Goal: Task Accomplishment & Management: Manage account settings

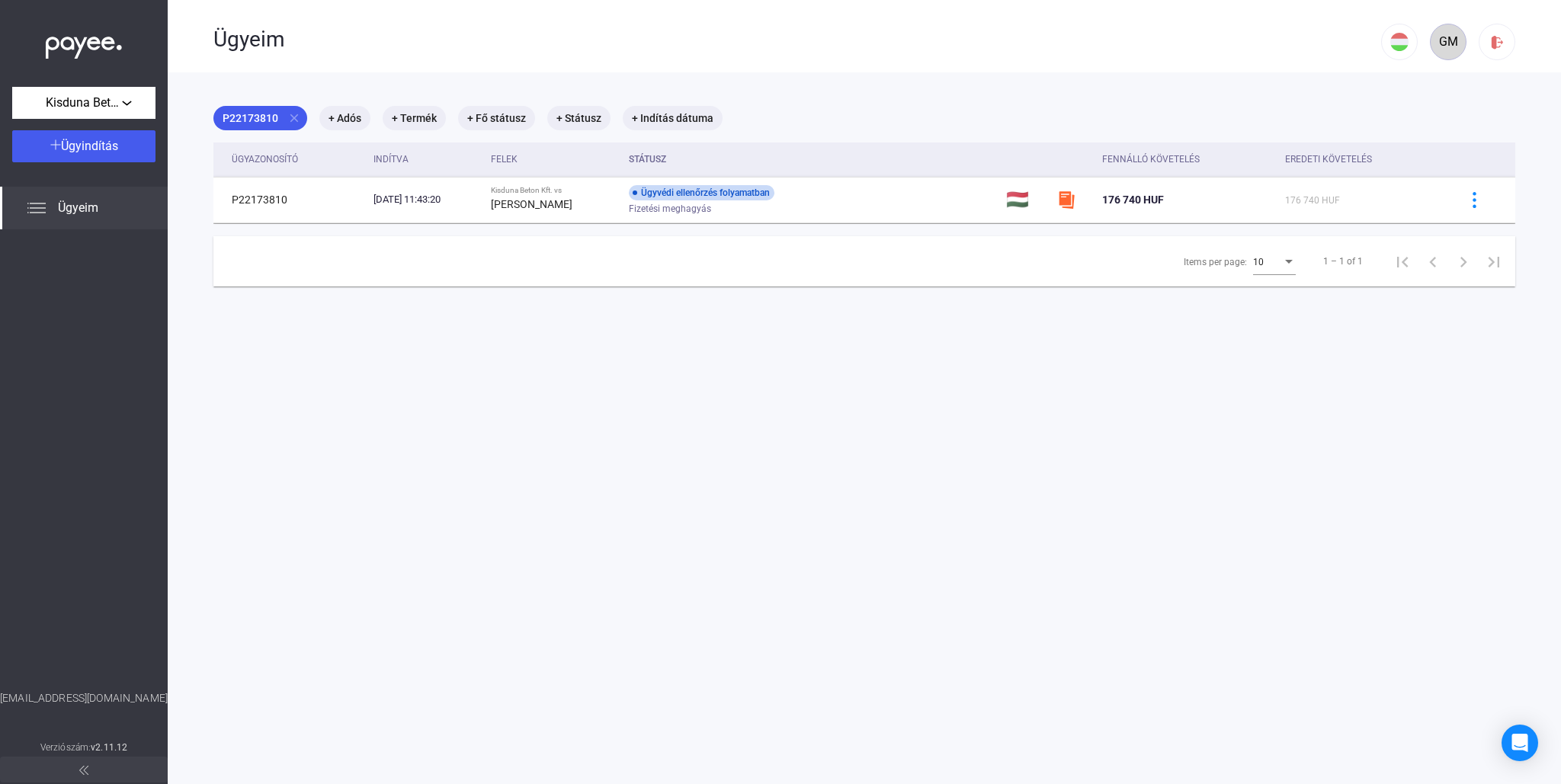
click at [1453, 44] on div "GM" at bounding box center [1448, 42] width 26 height 18
click at [127, 102] on div "Kisduna Beton Kft." at bounding box center [83, 102] width 134 height 19
click at [127, 102] on div at bounding box center [780, 392] width 1561 height 784
click at [1453, 41] on div "GM" at bounding box center [1448, 42] width 26 height 18
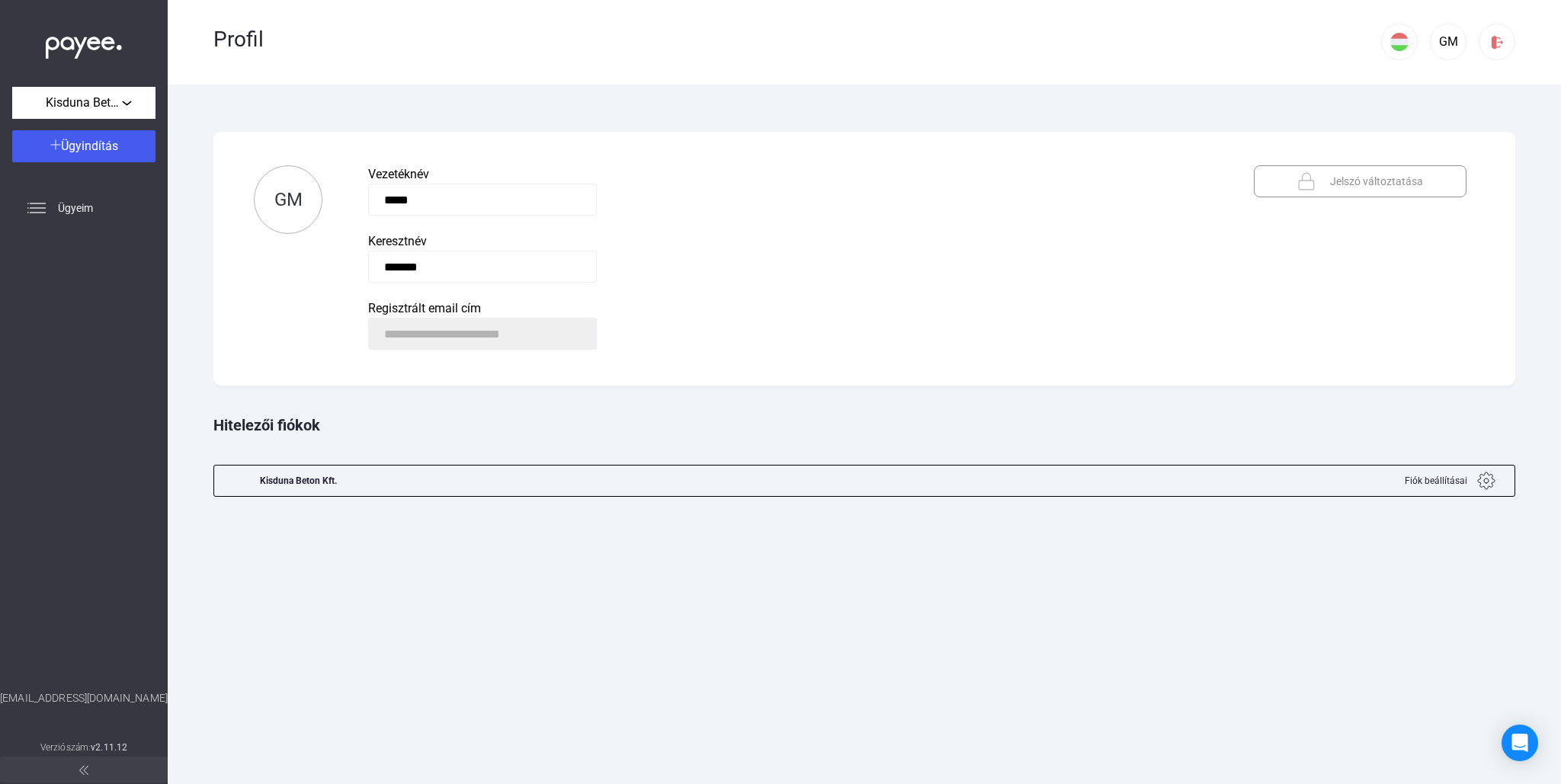
click at [1488, 479] on img at bounding box center [1487, 481] width 18 height 18
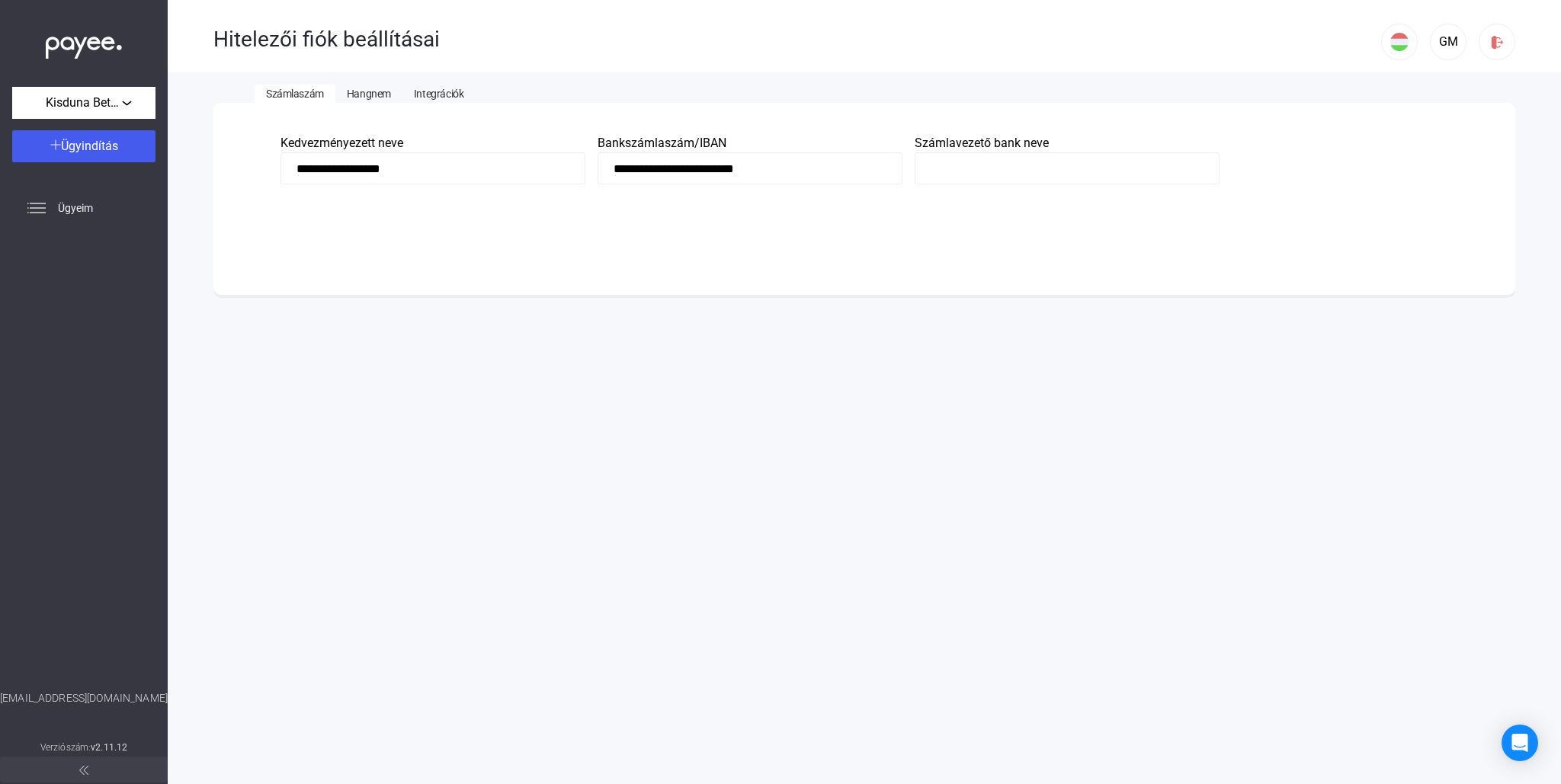
click at [1035, 175] on input at bounding box center [1067, 168] width 305 height 32
type input "*"
type input "**********"
drag, startPoint x: 973, startPoint y: 160, endPoint x: 926, endPoint y: 163, distance: 47.1
click at [926, 163] on input "*" at bounding box center [1067, 168] width 305 height 32
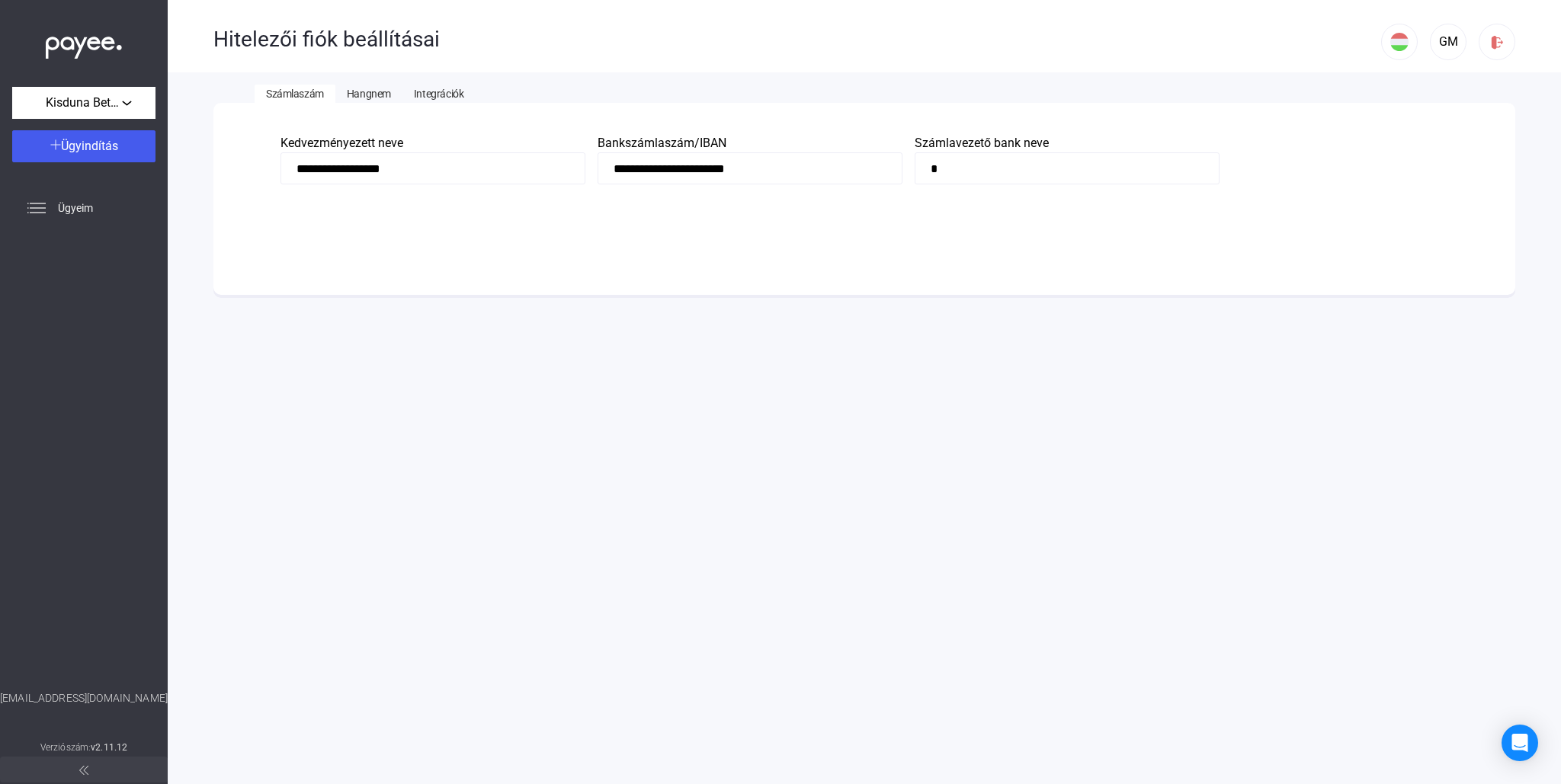
paste input "*"
click at [950, 169] on input "******" at bounding box center [1067, 168] width 305 height 32
click at [980, 169] on input "******" at bounding box center [1067, 168] width 305 height 32
drag, startPoint x: 980, startPoint y: 167, endPoint x: 946, endPoint y: 170, distance: 34.1
click at [946, 170] on input "******" at bounding box center [1067, 168] width 305 height 32
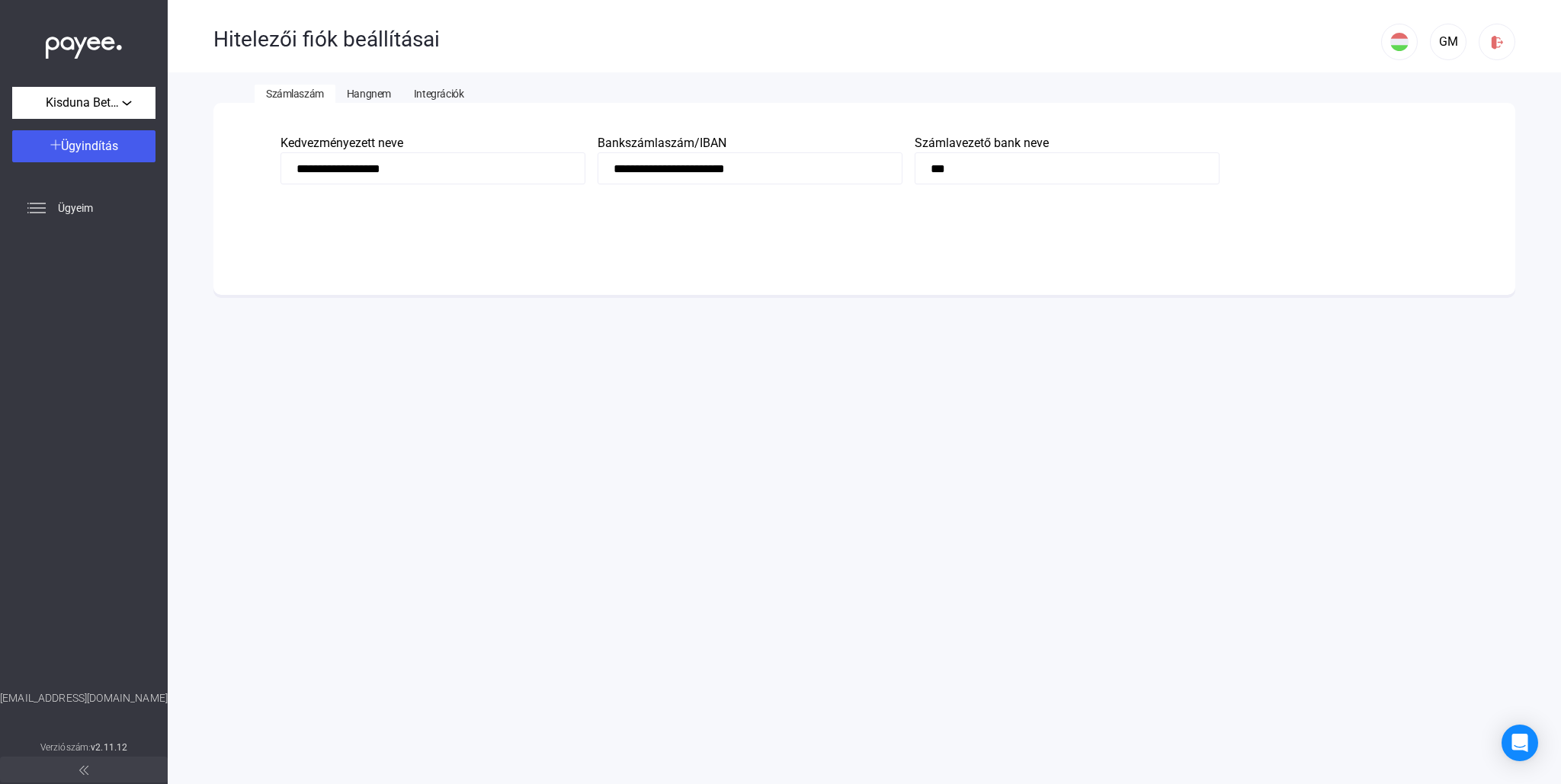
type input "***"
click at [367, 94] on span "Hangnem" at bounding box center [369, 93] width 44 height 12
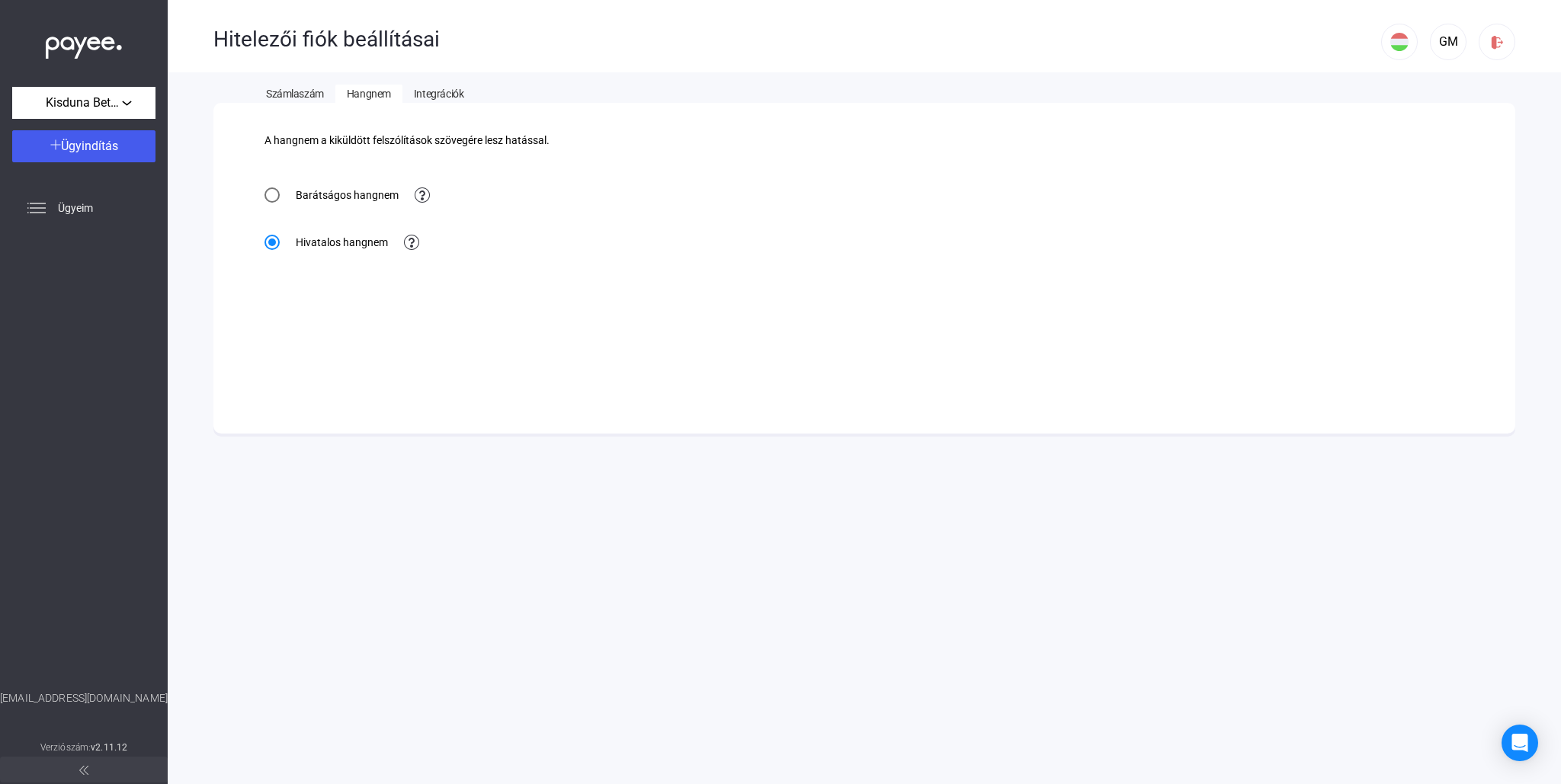
click at [447, 100] on span "Integrációk" at bounding box center [439, 93] width 50 height 12
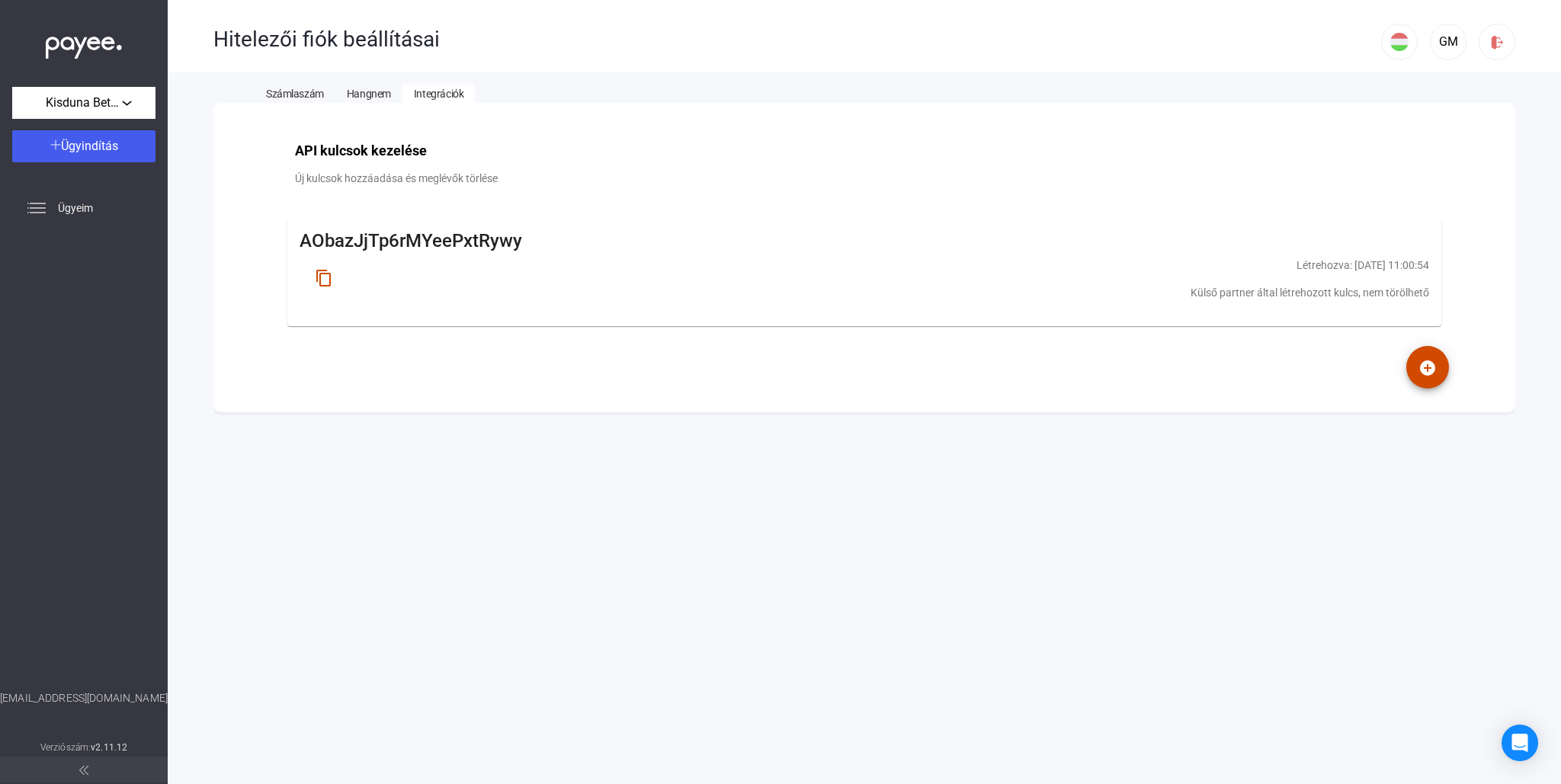
click at [326, 280] on mat-icon "content_copy" at bounding box center [324, 278] width 18 height 18
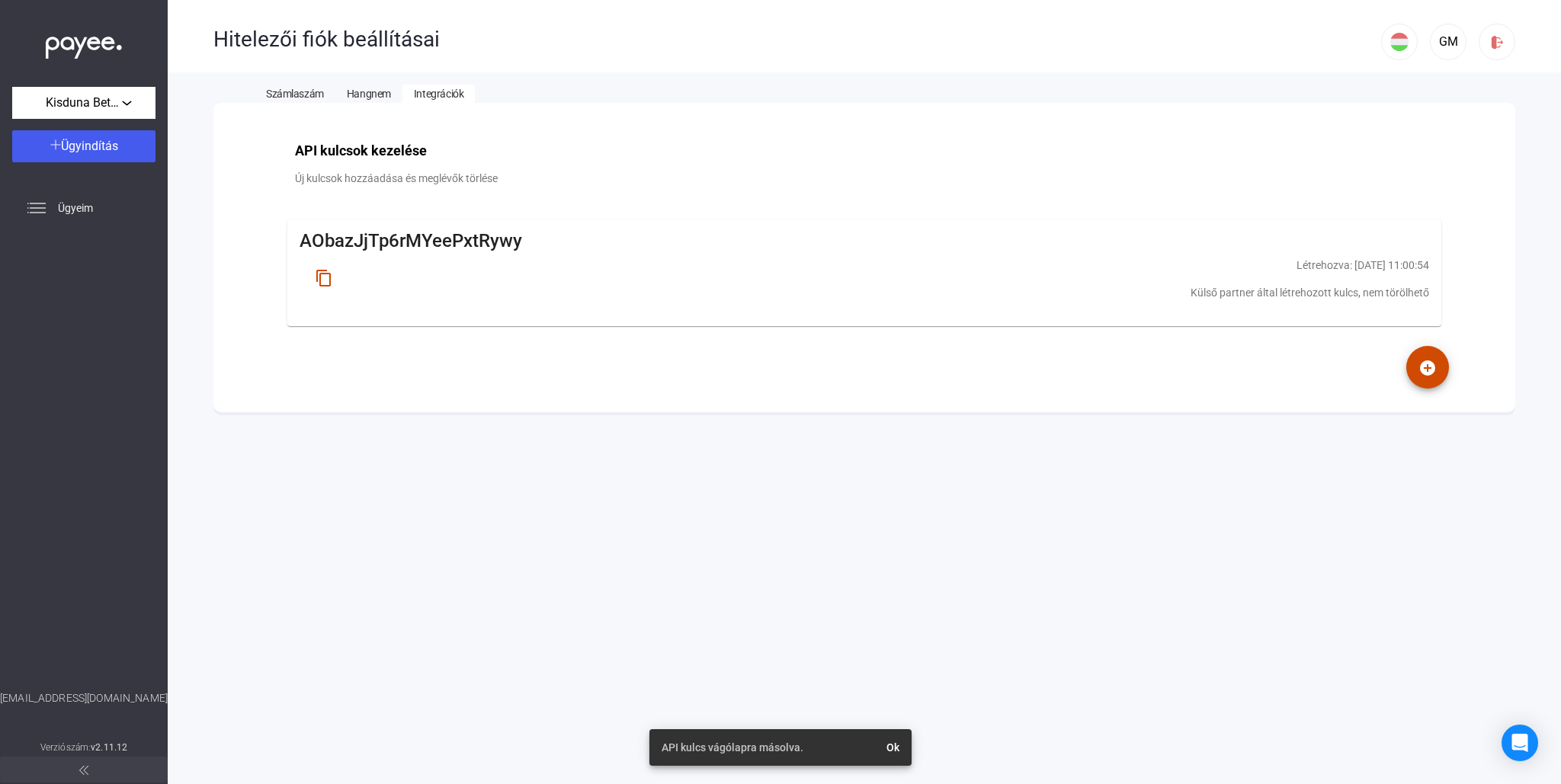
click at [285, 92] on span "Számlaszám" at bounding box center [295, 93] width 58 height 12
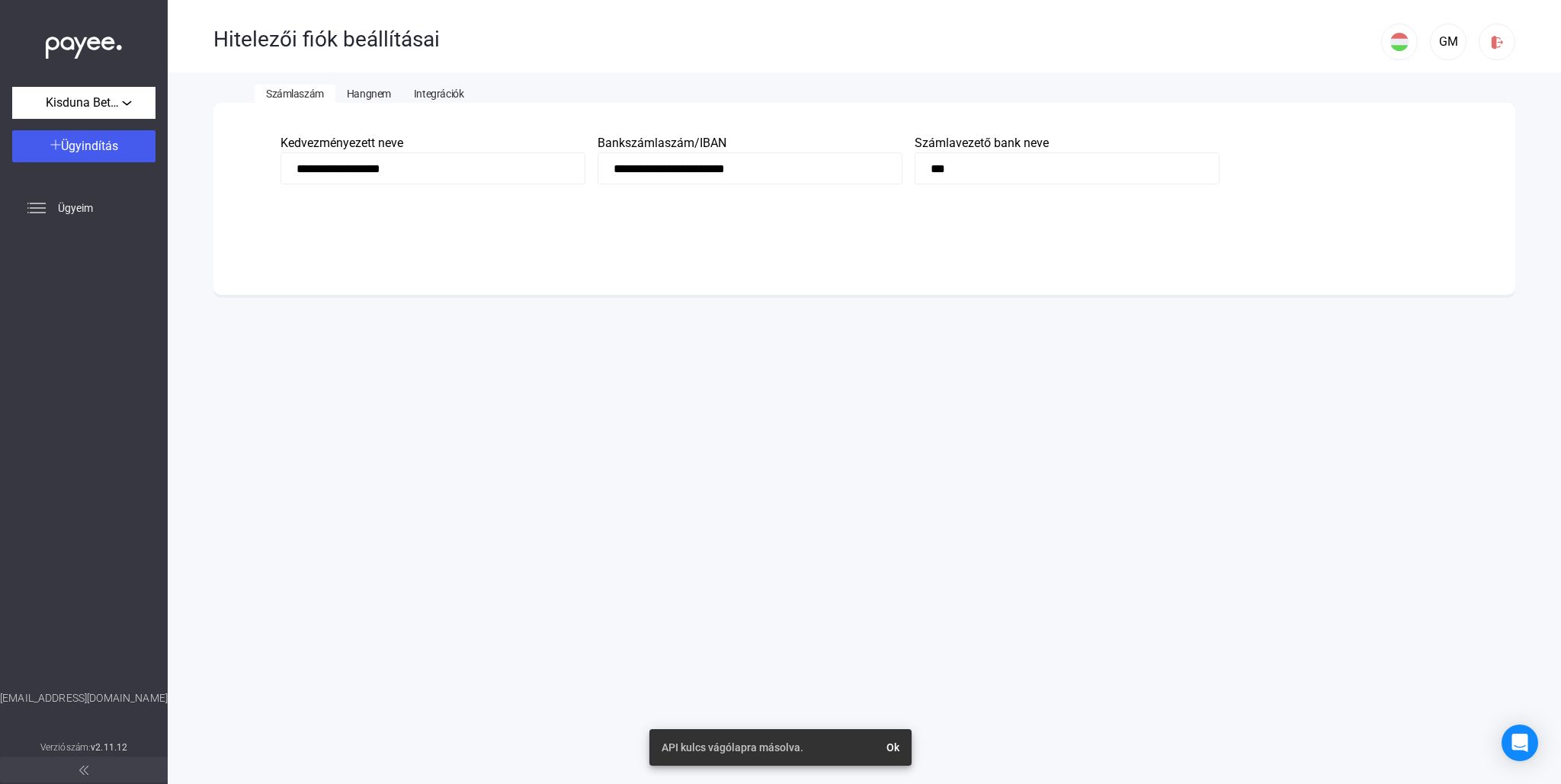
click at [385, 93] on span "Hangnem" at bounding box center [369, 93] width 44 height 12
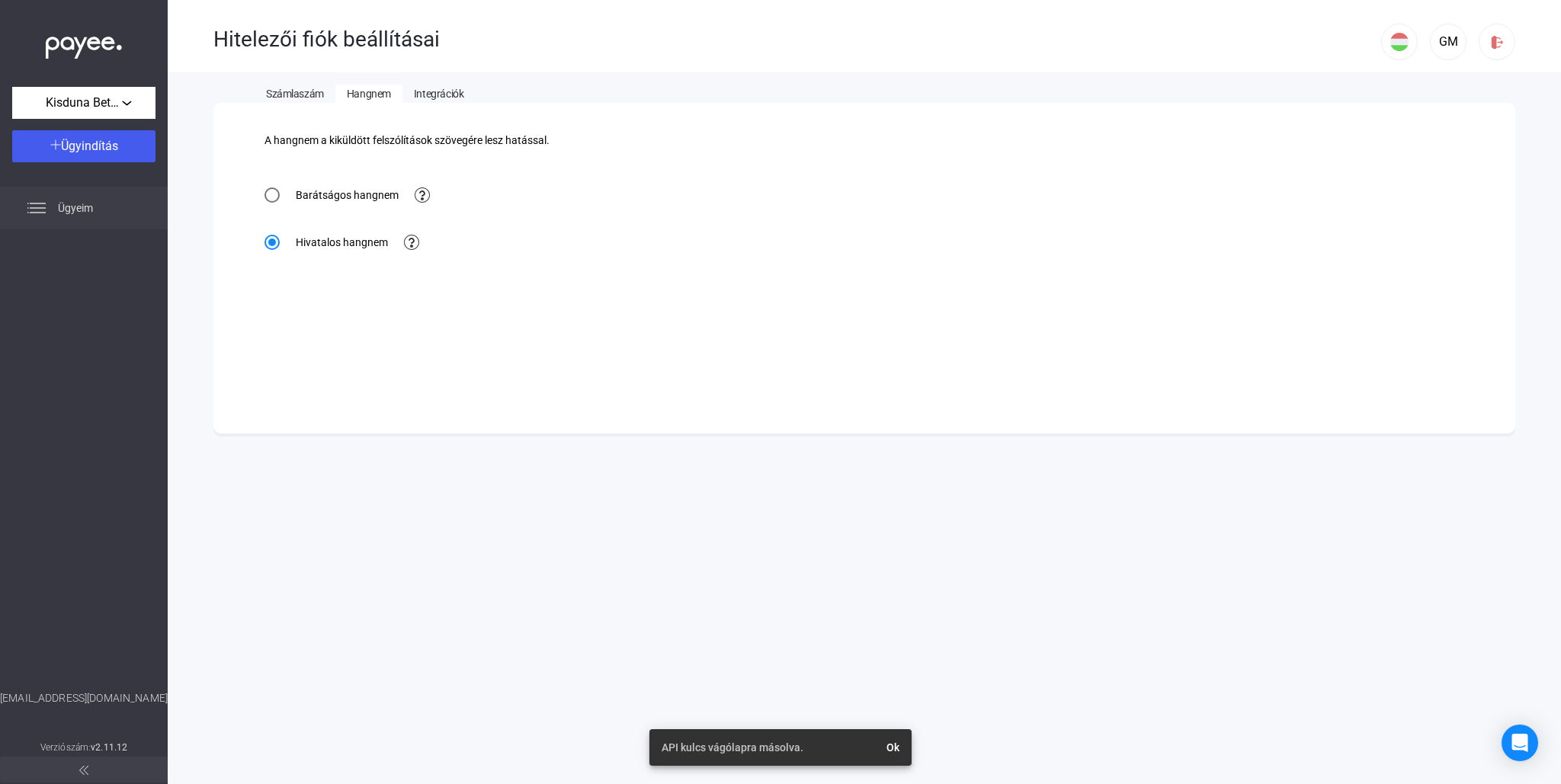
click at [74, 212] on span "Ügyeim" at bounding box center [75, 208] width 35 height 18
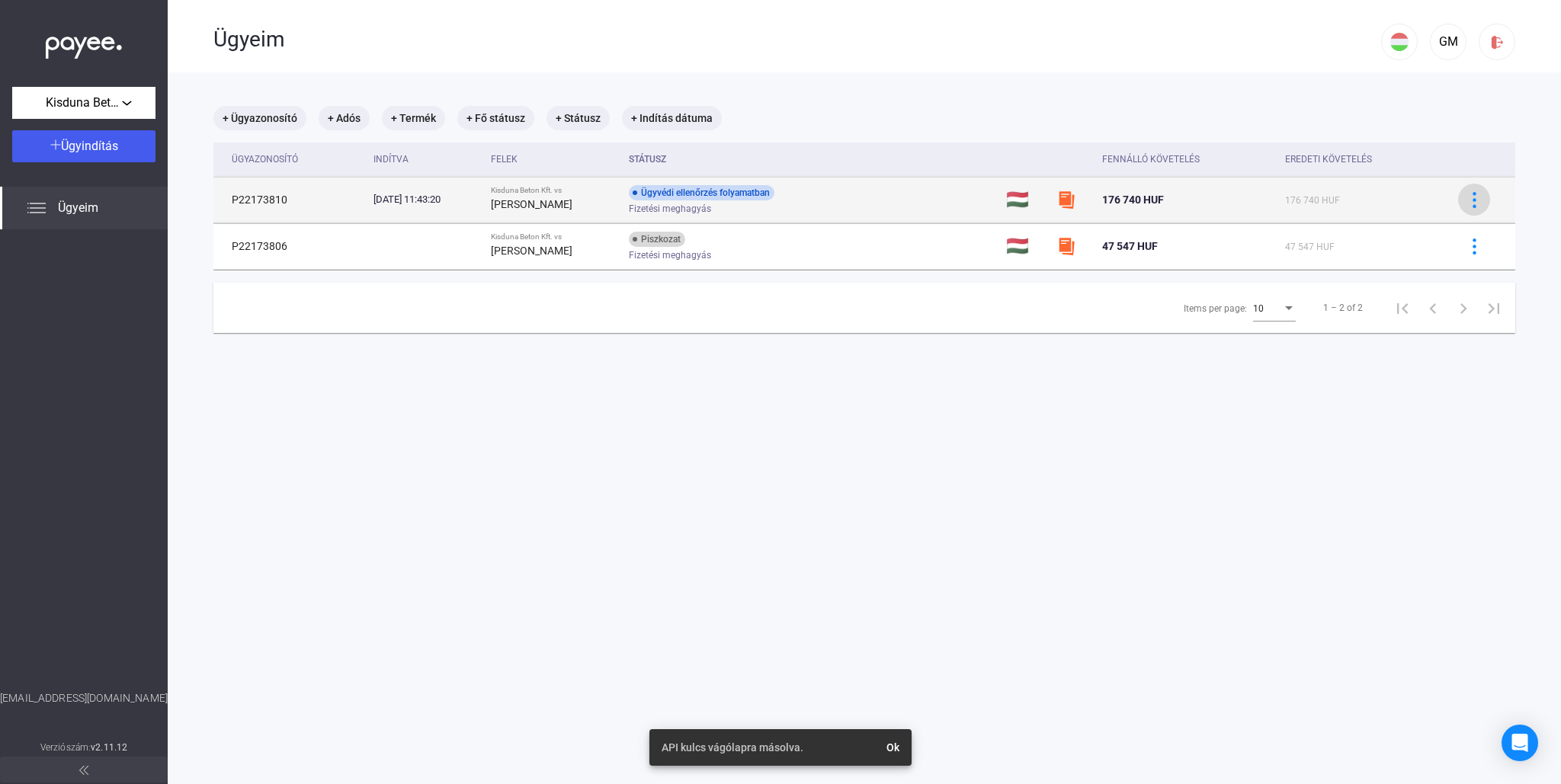
click at [1474, 202] on img at bounding box center [1475, 200] width 16 height 16
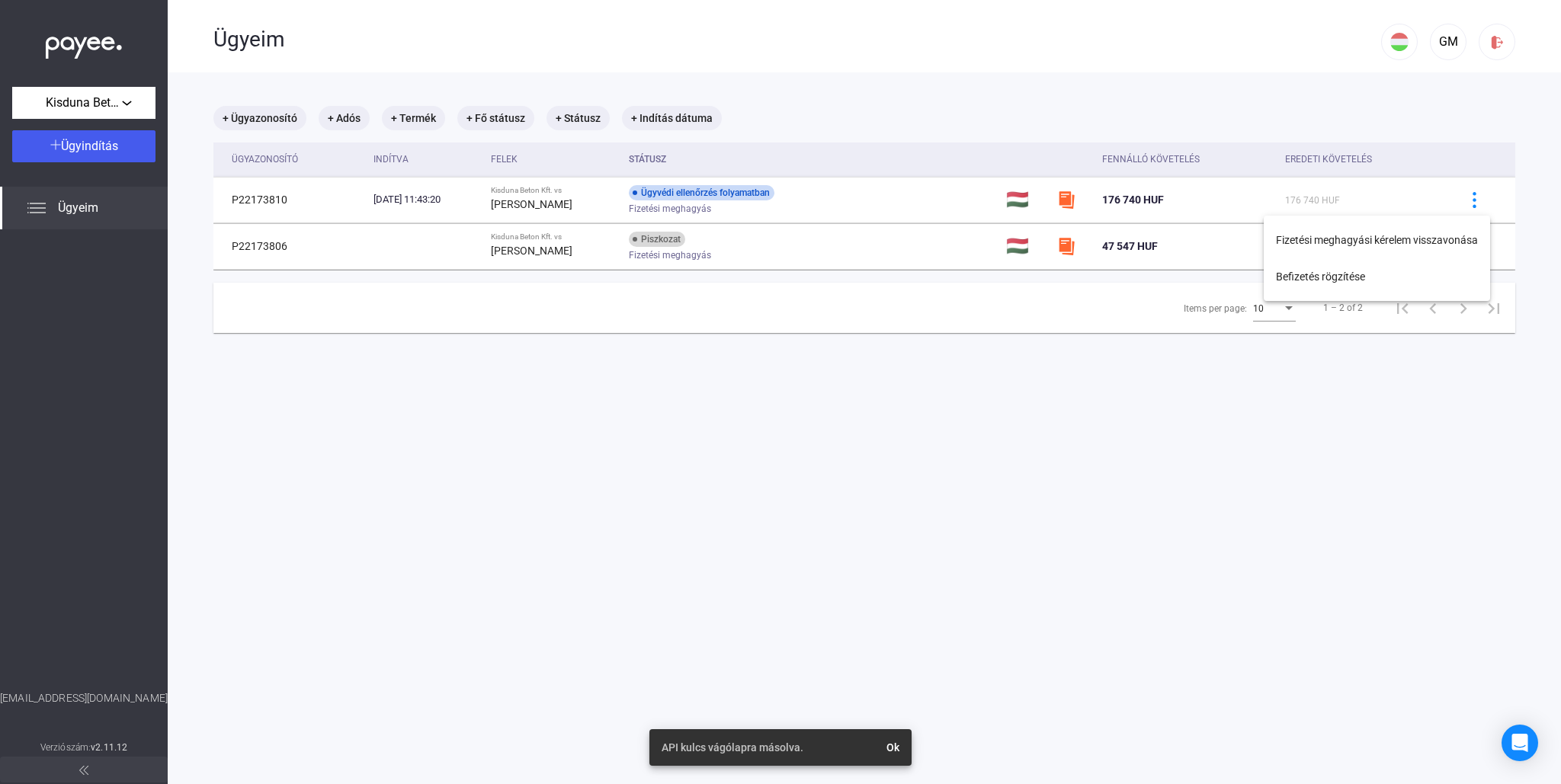
click at [1430, 467] on div at bounding box center [780, 392] width 1561 height 784
click at [60, 205] on span "Ügyeim" at bounding box center [78, 208] width 41 height 18
click at [343, 121] on mat-chip "+ Adós" at bounding box center [344, 118] width 51 height 24
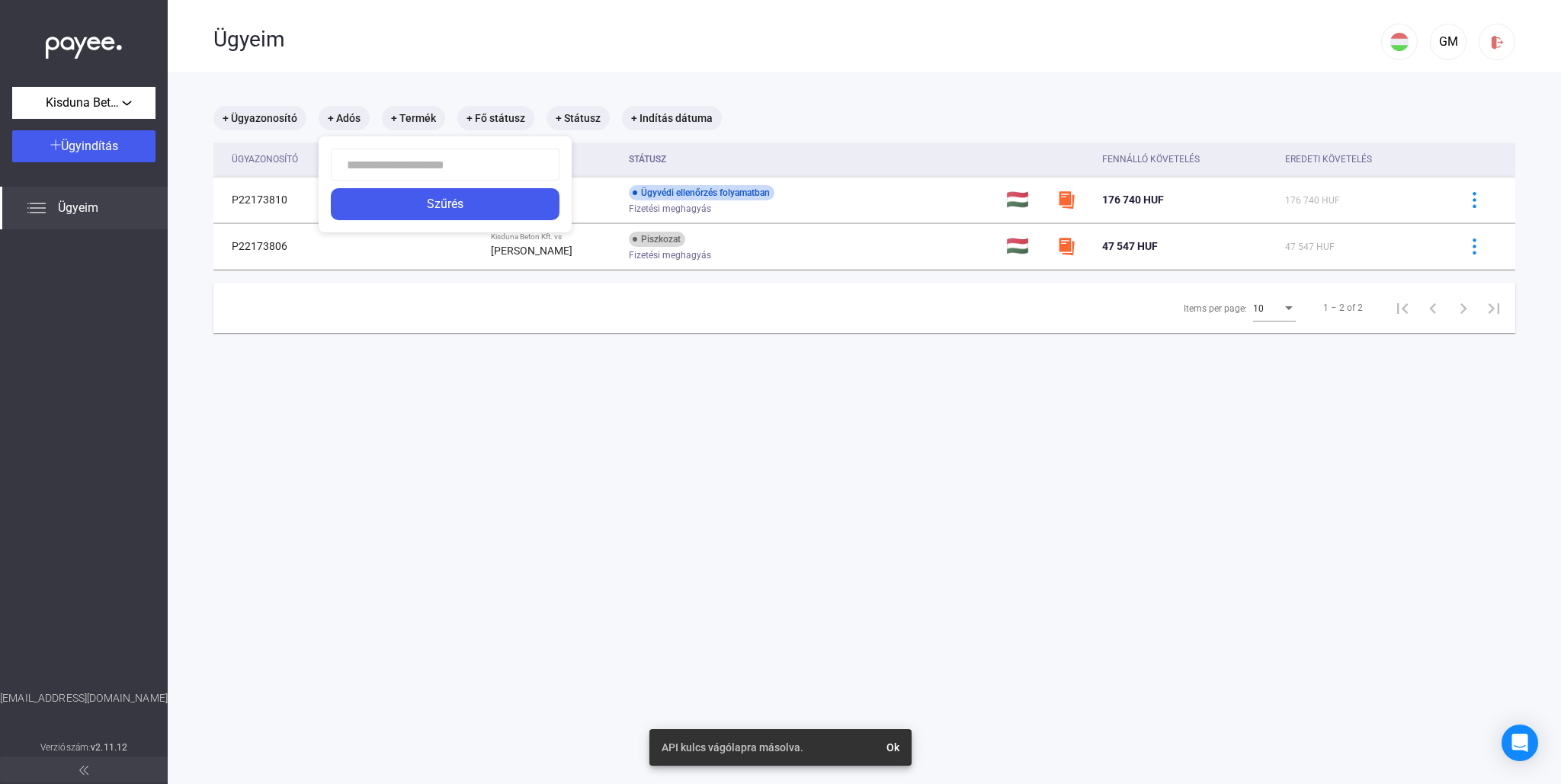
click at [413, 112] on div at bounding box center [780, 392] width 1561 height 784
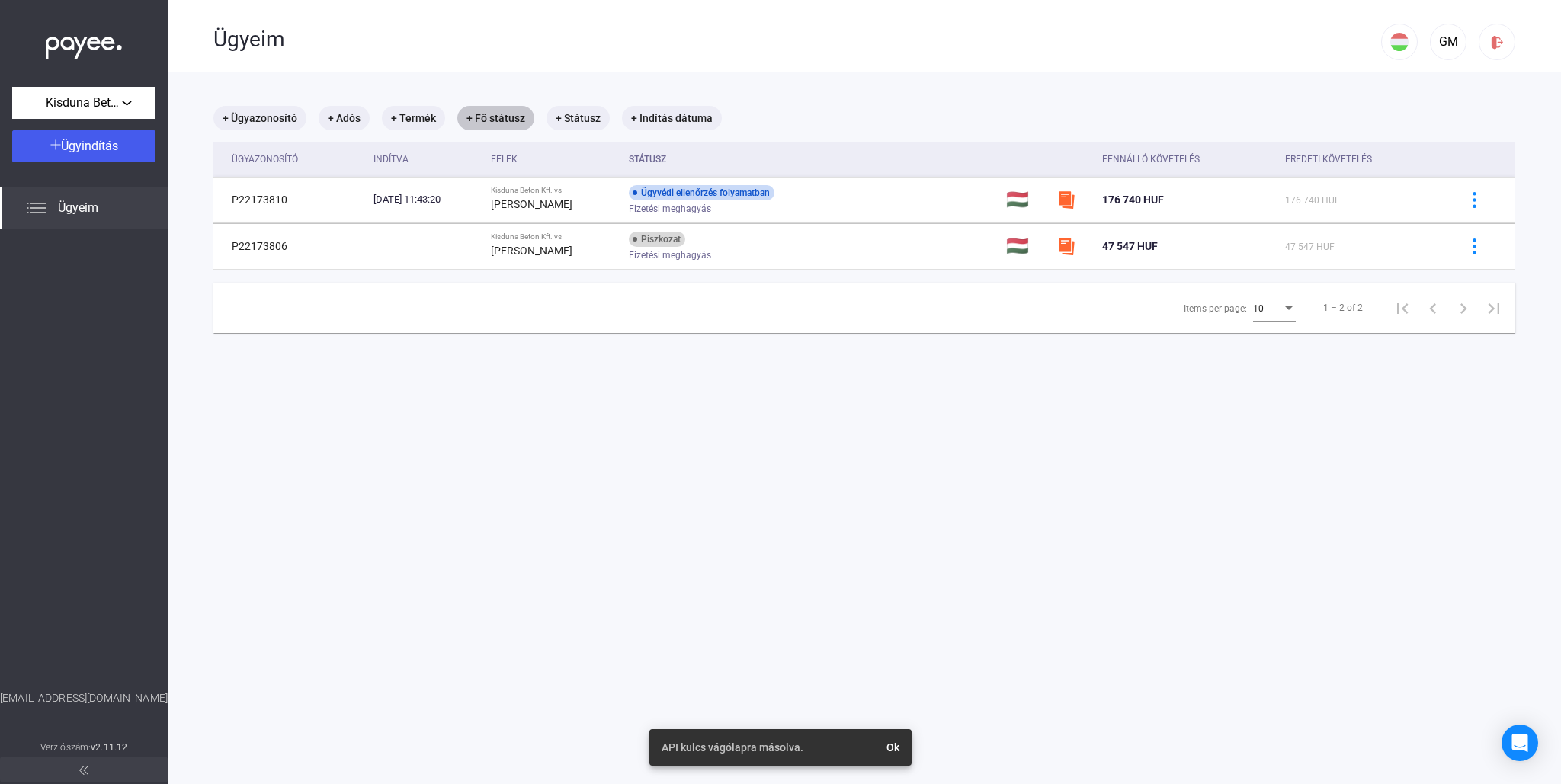
click at [482, 115] on mat-chip "+ Fő státusz" at bounding box center [496, 118] width 77 height 24
click at [596, 117] on div at bounding box center [780, 392] width 1561 height 784
click at [668, 113] on mat-chip "+ Indítás dátuma" at bounding box center [672, 118] width 100 height 24
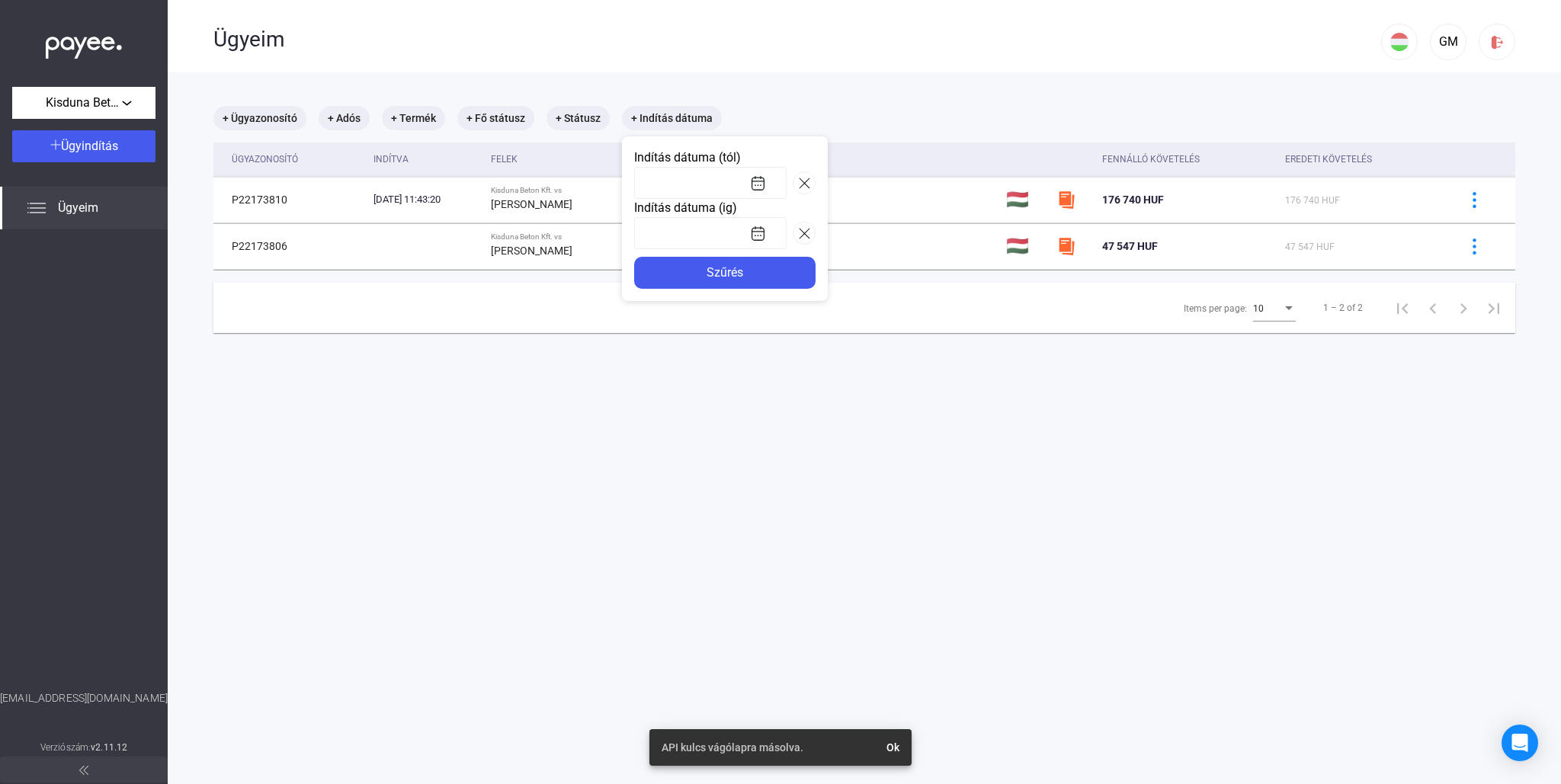
click at [693, 81] on div at bounding box center [780, 392] width 1561 height 784
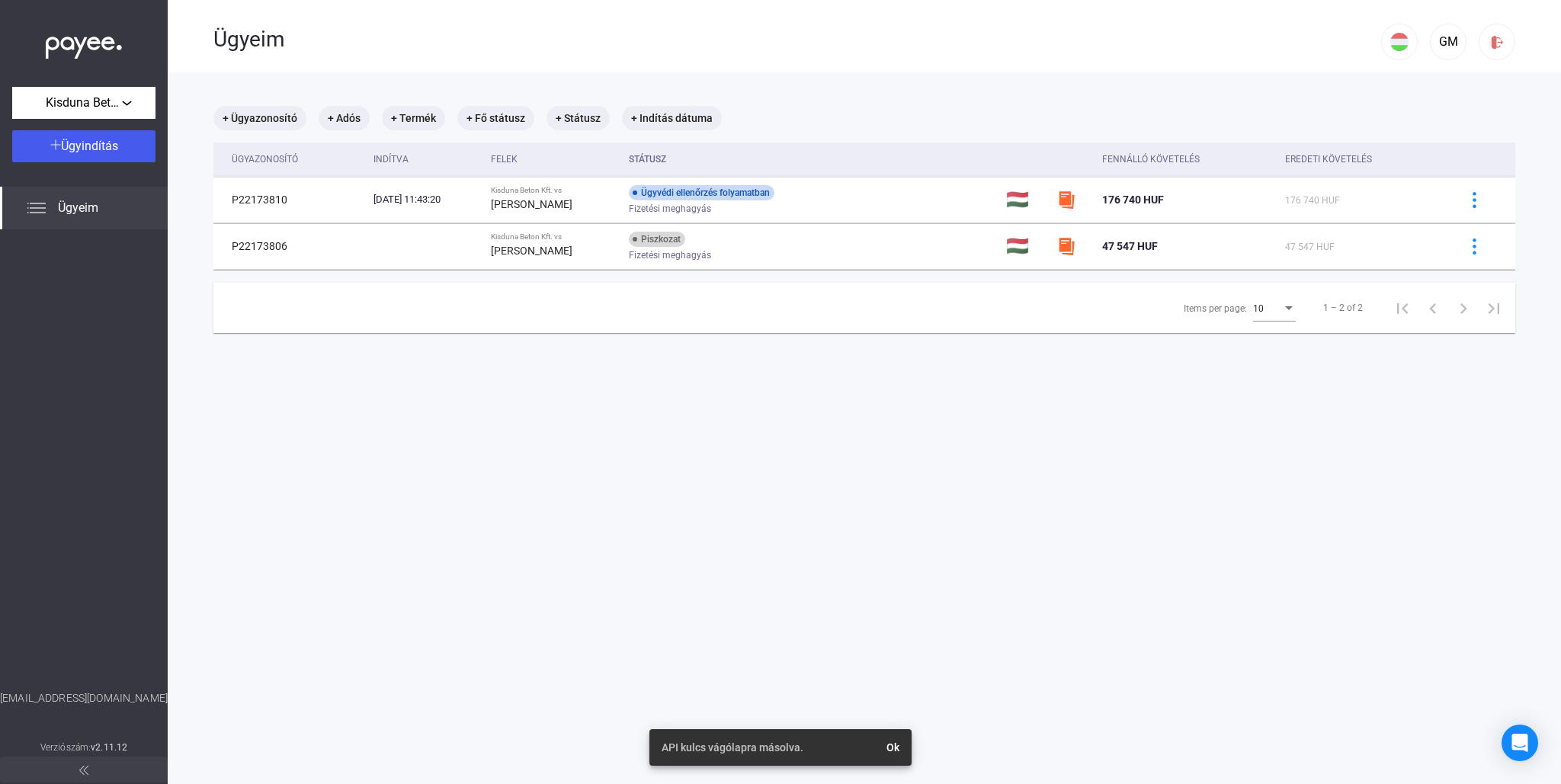
drag, startPoint x: 131, startPoint y: 47, endPoint x: 38, endPoint y: 50, distance: 93.0
click at [38, 52] on div at bounding box center [83, 44] width 168 height 87
click at [80, 208] on span "Ügyeim" at bounding box center [78, 208] width 41 height 18
click at [81, 108] on span "Kisduna Beton Kft." at bounding box center [83, 102] width 76 height 18
click at [81, 108] on div at bounding box center [780, 392] width 1561 height 784
